Goal: Obtain resource: Download file/media

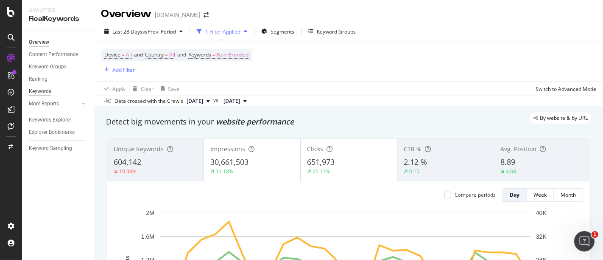
click at [39, 93] on div "Keywords" at bounding box center [40, 91] width 22 height 9
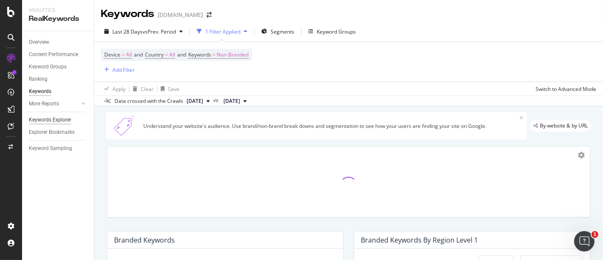
click at [48, 122] on div "Keywords Explorer" at bounding box center [50, 119] width 42 height 9
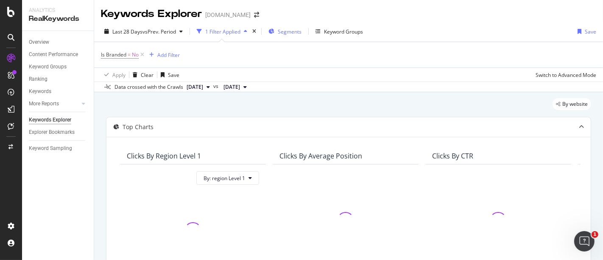
click at [296, 32] on span "Segments" at bounding box center [290, 31] width 24 height 7
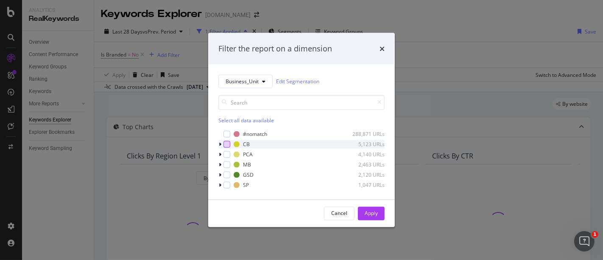
click at [227, 145] on div "modal" at bounding box center [227, 143] width 7 height 7
click at [372, 213] on div "Apply" at bounding box center [371, 213] width 13 height 7
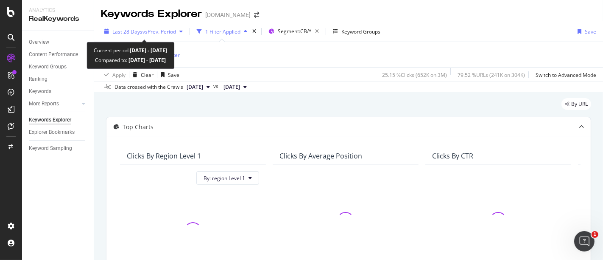
click at [172, 29] on span "vs Prev. Period" at bounding box center [160, 31] width 34 height 7
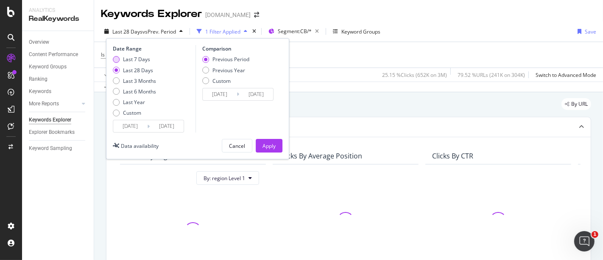
click at [150, 61] on div "Last 7 Days" at bounding box center [134, 59] width 43 height 7
type input "[DATE]"
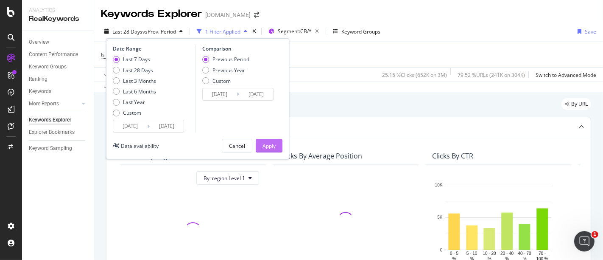
click at [277, 144] on button "Apply" at bounding box center [269, 146] width 27 height 14
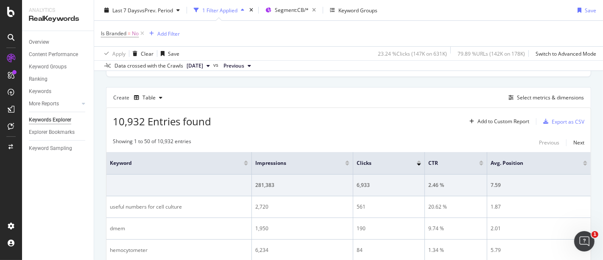
scroll to position [236, 0]
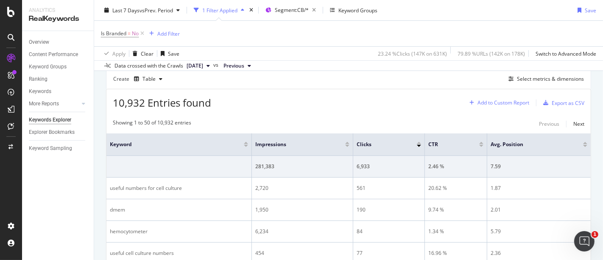
click at [501, 102] on div "Add to Custom Report" at bounding box center [504, 102] width 52 height 5
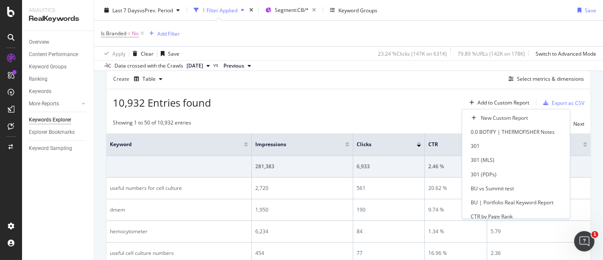
click at [405, 89] on div "10,932 Entries found Add to Custom Report Export as CSV" at bounding box center [349, 99] width 485 height 21
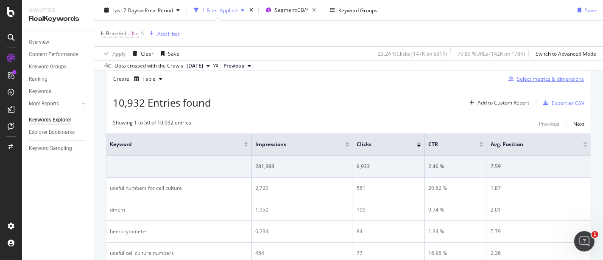
click at [517, 75] on div "Select metrics & dimensions" at bounding box center [550, 78] width 67 height 7
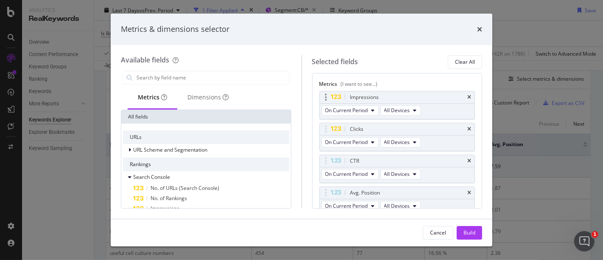
click at [465, 93] on div "Impressions" at bounding box center [397, 97] width 155 height 12
click at [468, 95] on icon "times" at bounding box center [470, 97] width 4 height 5
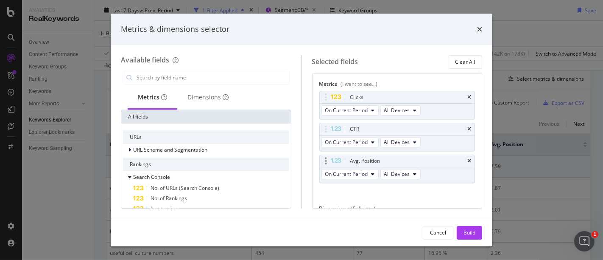
click at [464, 157] on div "Avg. Position" at bounding box center [397, 161] width 155 height 12
click at [468, 128] on icon "times" at bounding box center [470, 128] width 4 height 5
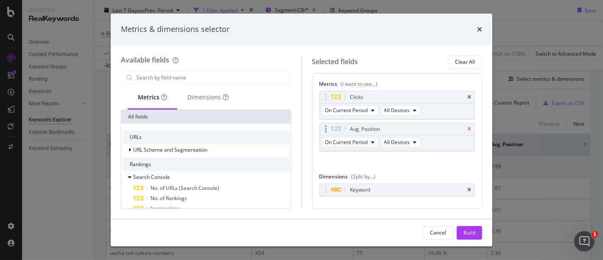
click at [468, 129] on icon "times" at bounding box center [470, 128] width 4 height 5
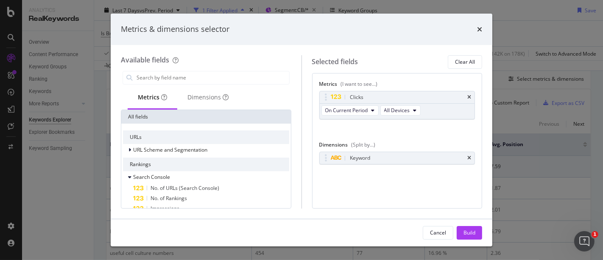
click at [156, 134] on div "URLs" at bounding box center [206, 137] width 166 height 14
click at [176, 76] on input "modal" at bounding box center [213, 77] width 154 height 13
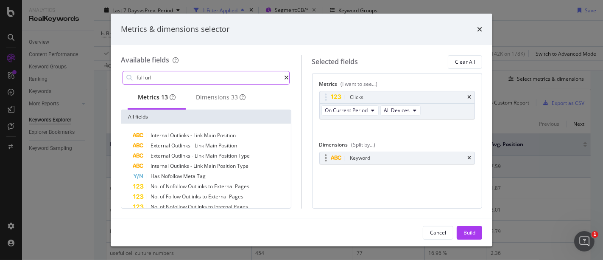
type input "full url"
click at [356, 154] on body "Analytics RealKeywords Overview Content Performance Keyword Groups Ranking Keyw…" at bounding box center [301, 130] width 603 height 260
click at [174, 77] on input "full url" at bounding box center [210, 77] width 149 height 13
click at [219, 94] on div "Dimensions 33" at bounding box center [221, 97] width 50 height 8
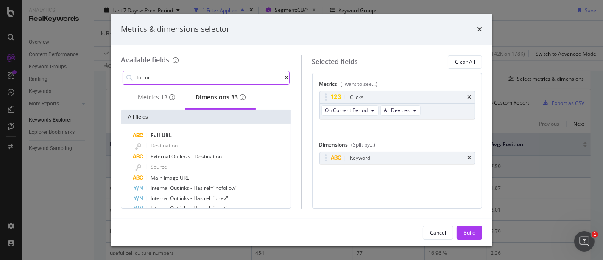
click at [228, 79] on input "full url" at bounding box center [210, 77] width 149 height 13
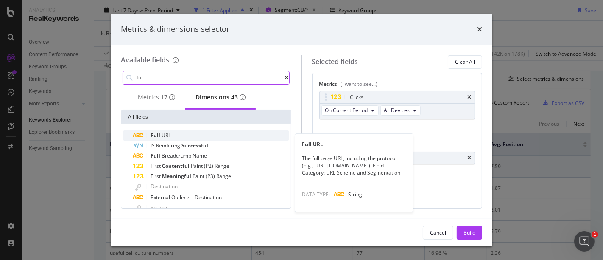
type input "ful"
click at [169, 136] on span "URL" at bounding box center [166, 135] width 9 height 7
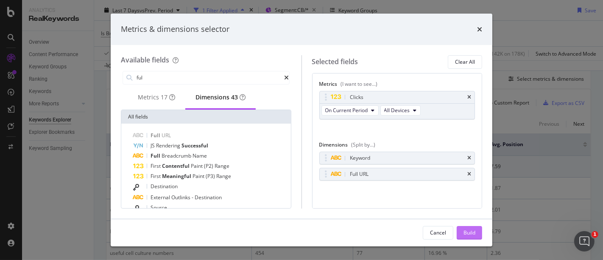
click at [466, 226] on button "Build" at bounding box center [469, 233] width 25 height 14
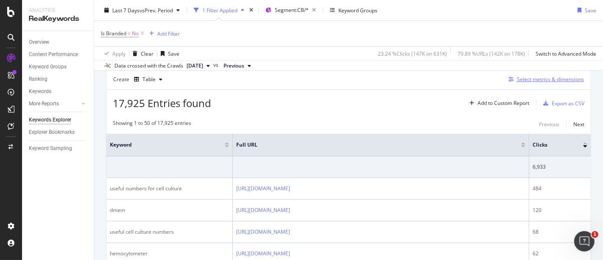
scroll to position [221, 0]
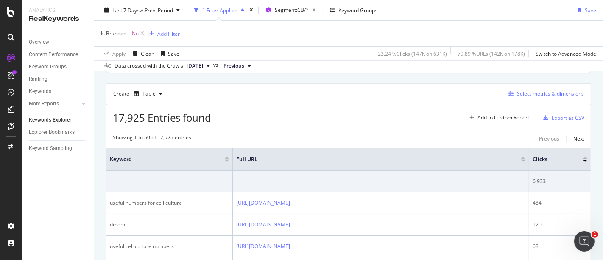
click at [519, 95] on div "Select metrics & dimensions" at bounding box center [550, 93] width 67 height 7
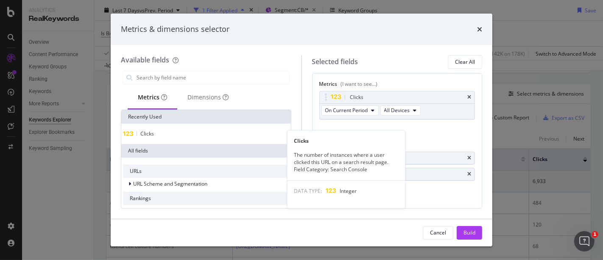
click at [171, 135] on div "Clicks" at bounding box center [206, 133] width 166 height 7
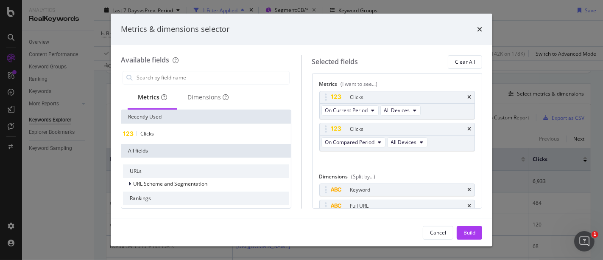
click at [470, 230] on div "Build" at bounding box center [470, 232] width 12 height 13
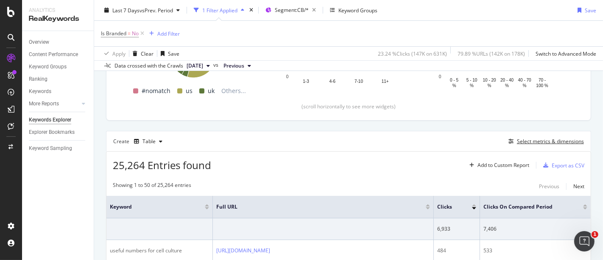
scroll to position [126, 0]
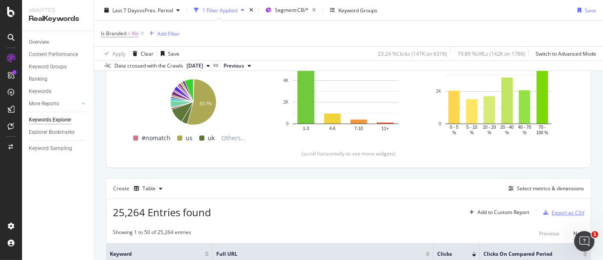
click at [552, 209] on div "Export as CSV" at bounding box center [568, 212] width 33 height 7
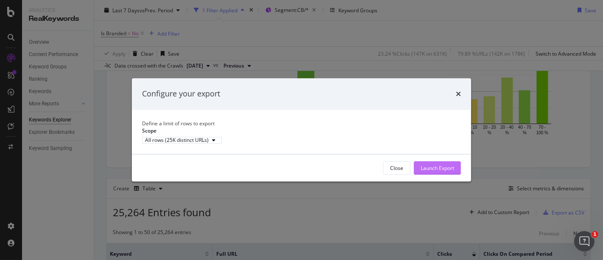
click at [427, 171] on div "Launch Export" at bounding box center [438, 167] width 34 height 7
